Goal: Task Accomplishment & Management: Use online tool/utility

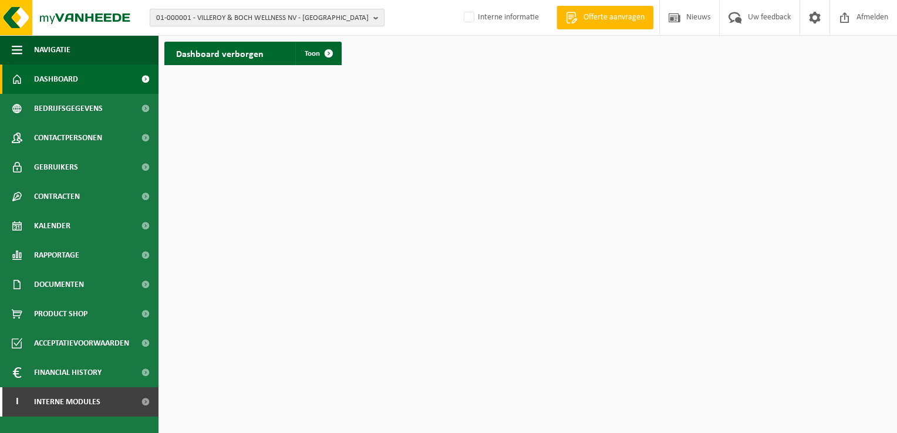
click at [378, 19] on b "button" at bounding box center [378, 17] width 11 height 16
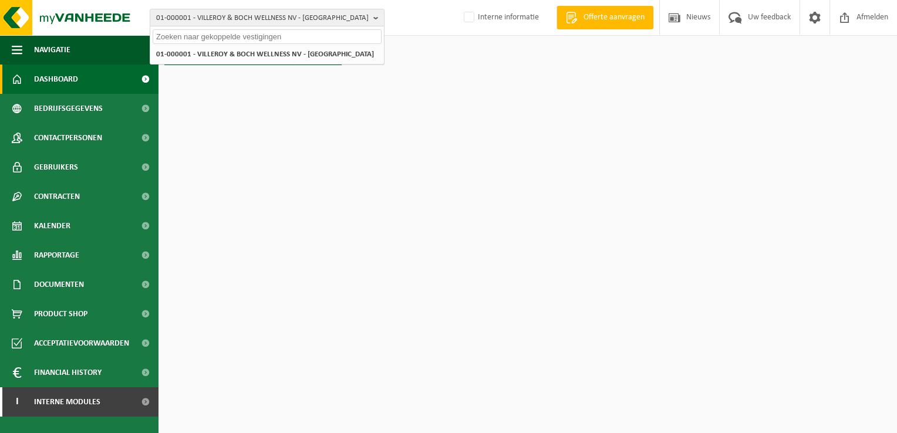
click at [338, 35] on input "text" at bounding box center [267, 36] width 229 height 15
paste input "10-920915"
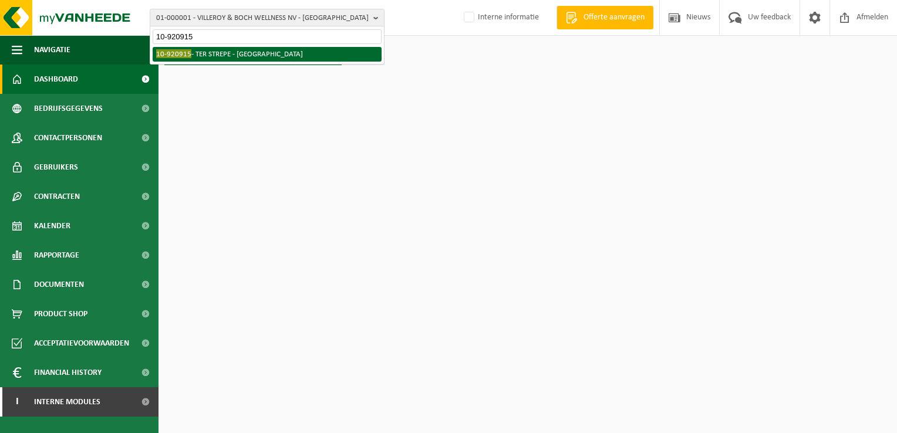
type input "10-920915"
click at [272, 55] on li "10-920915 - TER STREPE - [GEOGRAPHIC_DATA]" at bounding box center [267, 54] width 229 height 15
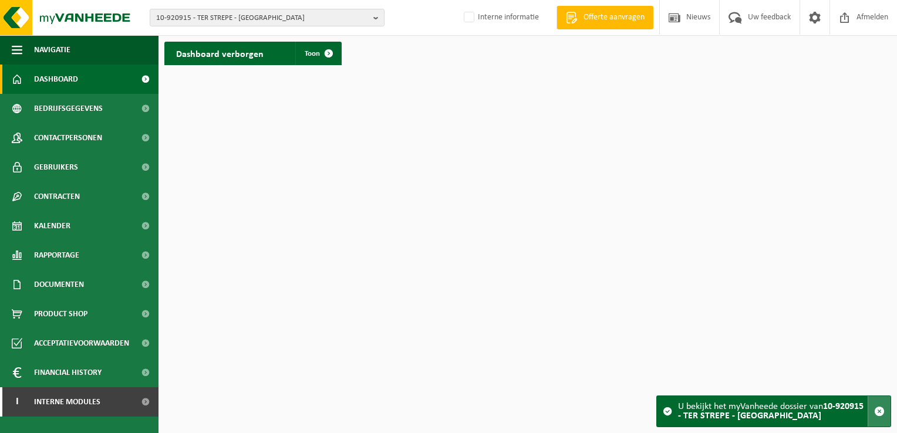
click at [878, 412] on span "button" at bounding box center [879, 411] width 11 height 11
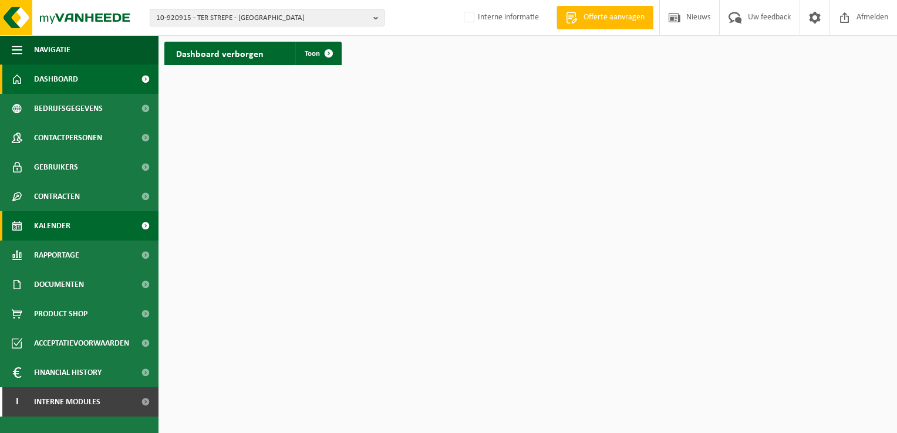
click at [66, 224] on span "Kalender" at bounding box center [52, 225] width 36 height 29
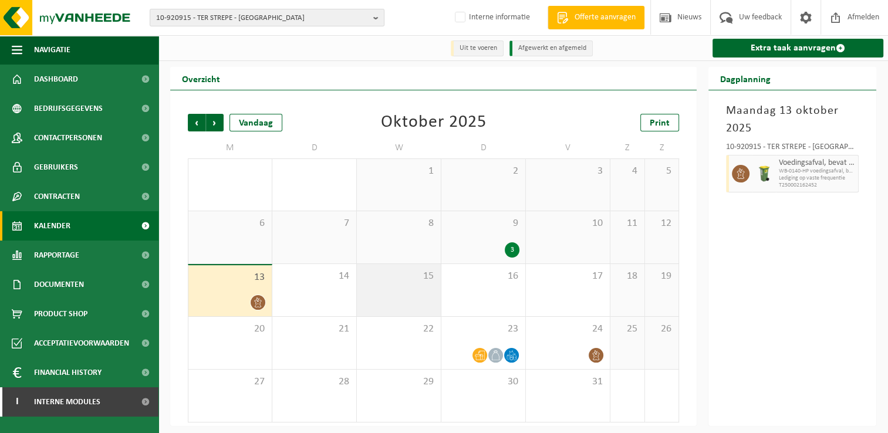
scroll to position [2, 0]
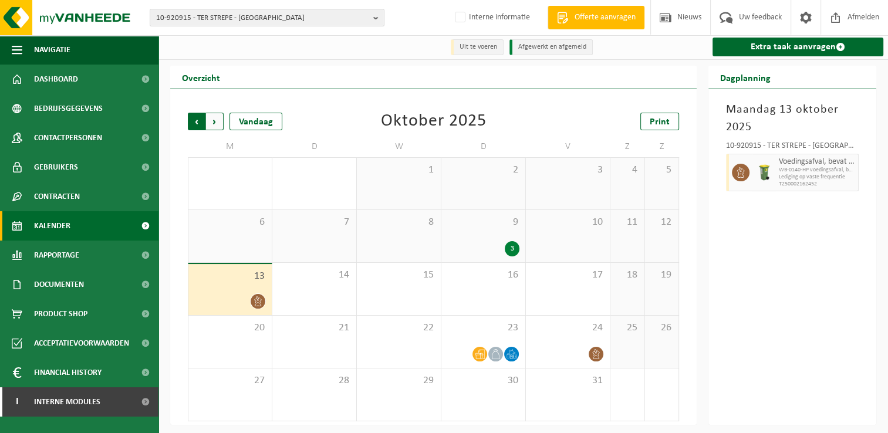
click at [215, 120] on span "Volgende" at bounding box center [215, 122] width 18 height 18
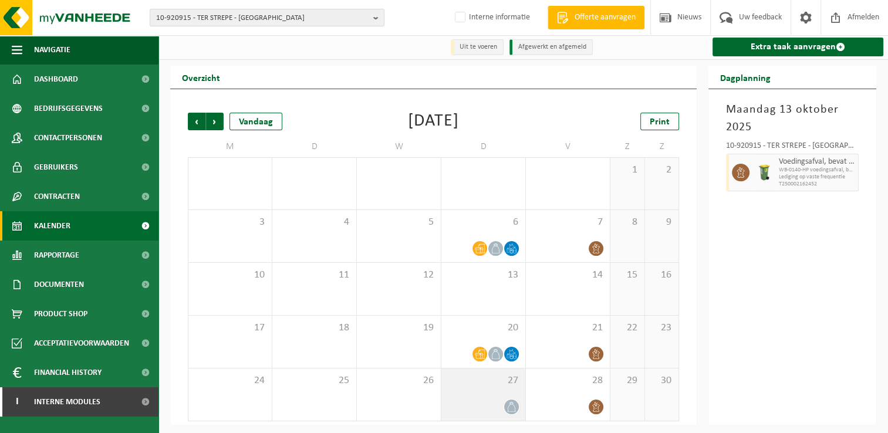
click at [489, 395] on div "27" at bounding box center [484, 395] width 84 height 52
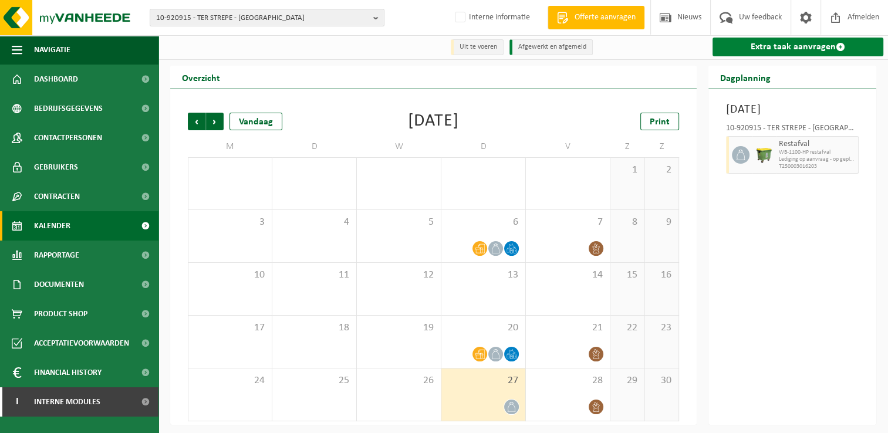
click at [799, 44] on link "Extra taak aanvragen" at bounding box center [798, 47] width 171 height 19
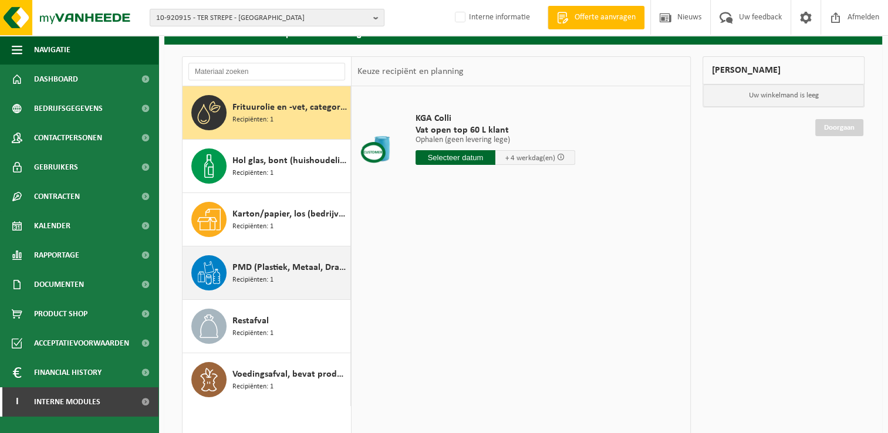
scroll to position [59, 0]
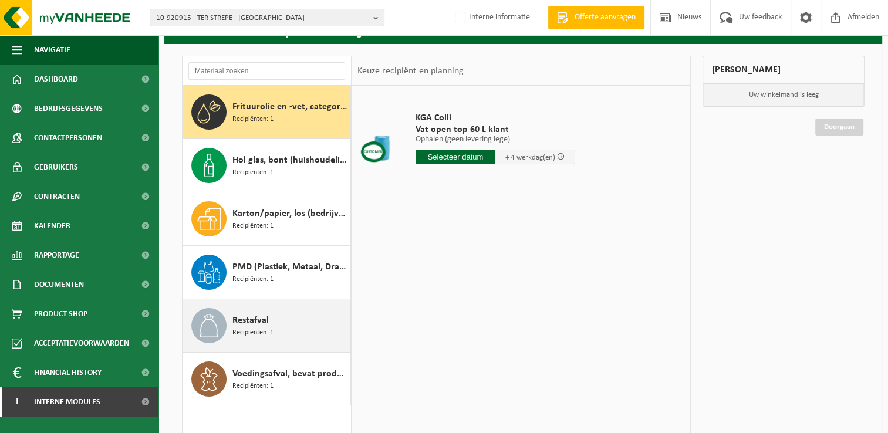
click at [271, 320] on div "Restafval Recipiënten: 1" at bounding box center [290, 325] width 115 height 35
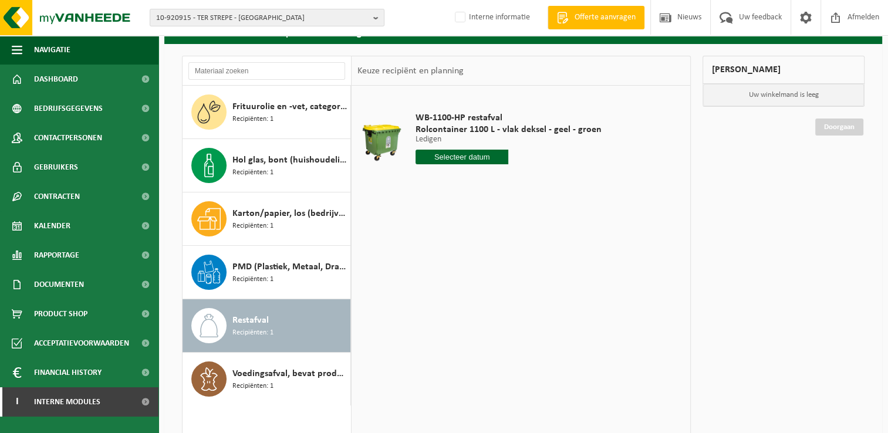
click at [468, 160] on input "text" at bounding box center [462, 157] width 93 height 15
click at [548, 184] on icon at bounding box center [549, 183] width 19 height 19
click at [420, 221] on div "1 2 3 4 5 6 7 8 9 10 11 12 13 14 15 16 17 18 19 20 21 22 23 24 25 26 27 28 29 3…" at bounding box center [488, 261] width 144 height 94
click at [422, 221] on div "1 2 3 4 5 6 7 8 9 10 11 12 13 14 15 16 17 18 19 20 21 22 23 24 25 26 27 28 29 3…" at bounding box center [488, 261] width 144 height 94
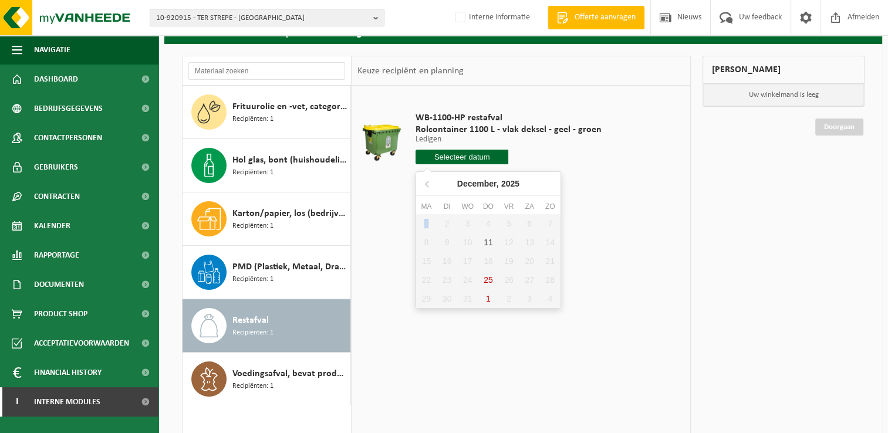
click at [422, 221] on div "1 2 3 4 5 6 7 8 9 10 11 12 13 14 15 16 17 18 19 20 21 22 23 24 25 26 27 28 29 3…" at bounding box center [488, 261] width 144 height 94
click at [421, 223] on div "1 2 3 4 5 6 7 8 9 10 11 12 13 14 15 16 17 18 19 20 21 22 23 24 25 26 27 28 29 3…" at bounding box center [488, 261] width 144 height 94
click at [429, 184] on icon at bounding box center [428, 183] width 19 height 19
click at [550, 183] on icon at bounding box center [549, 184] width 3 height 6
click at [423, 221] on div "1 2 3 4 5 6 7 8 9 10 11 12 13 14 15 16 17 18 19 20 21 22 23 24 25 26 27 28 29 3…" at bounding box center [488, 261] width 144 height 94
